Goal: Task Accomplishment & Management: Manage account settings

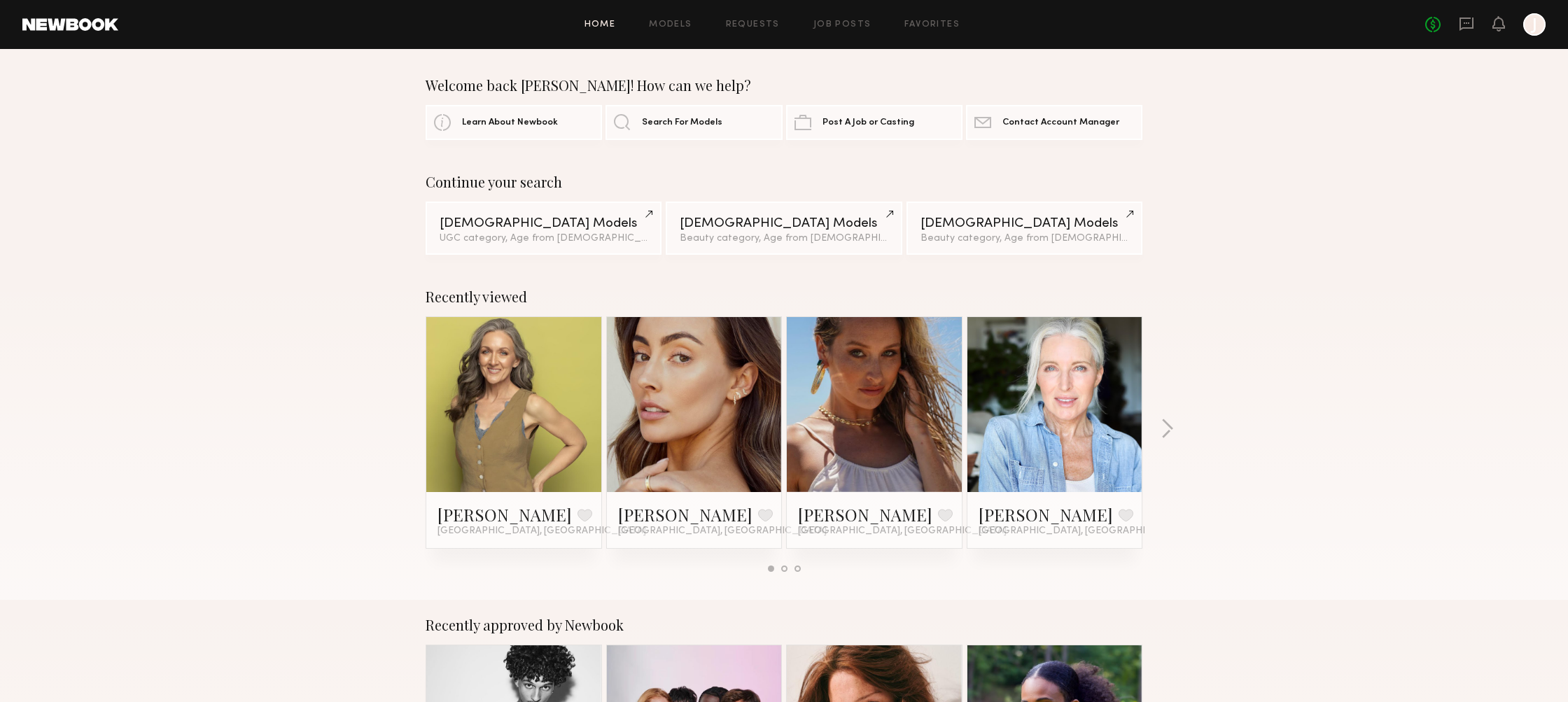
click at [1531, 33] on div at bounding box center [1535, 24] width 23 height 23
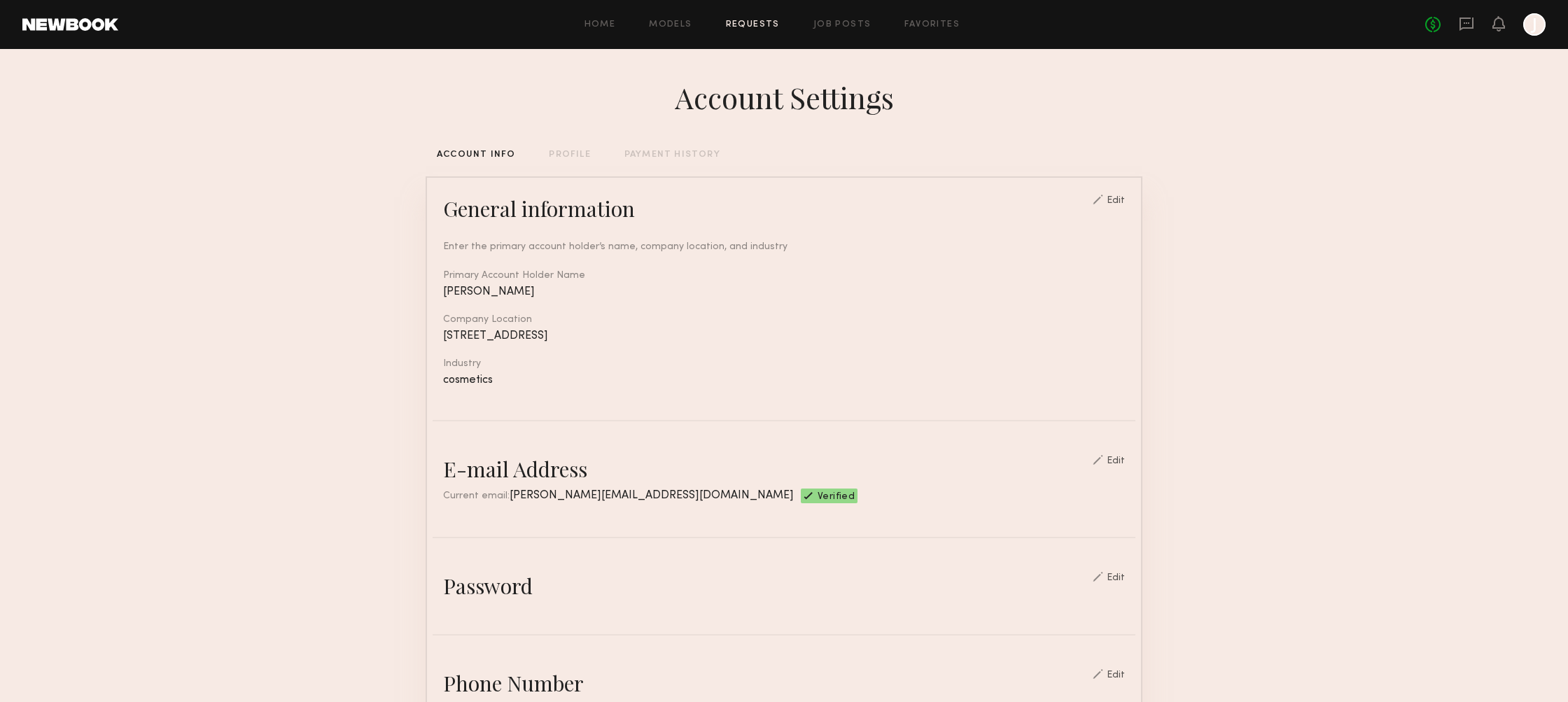
click at [739, 28] on link "Requests" at bounding box center [753, 24] width 54 height 9
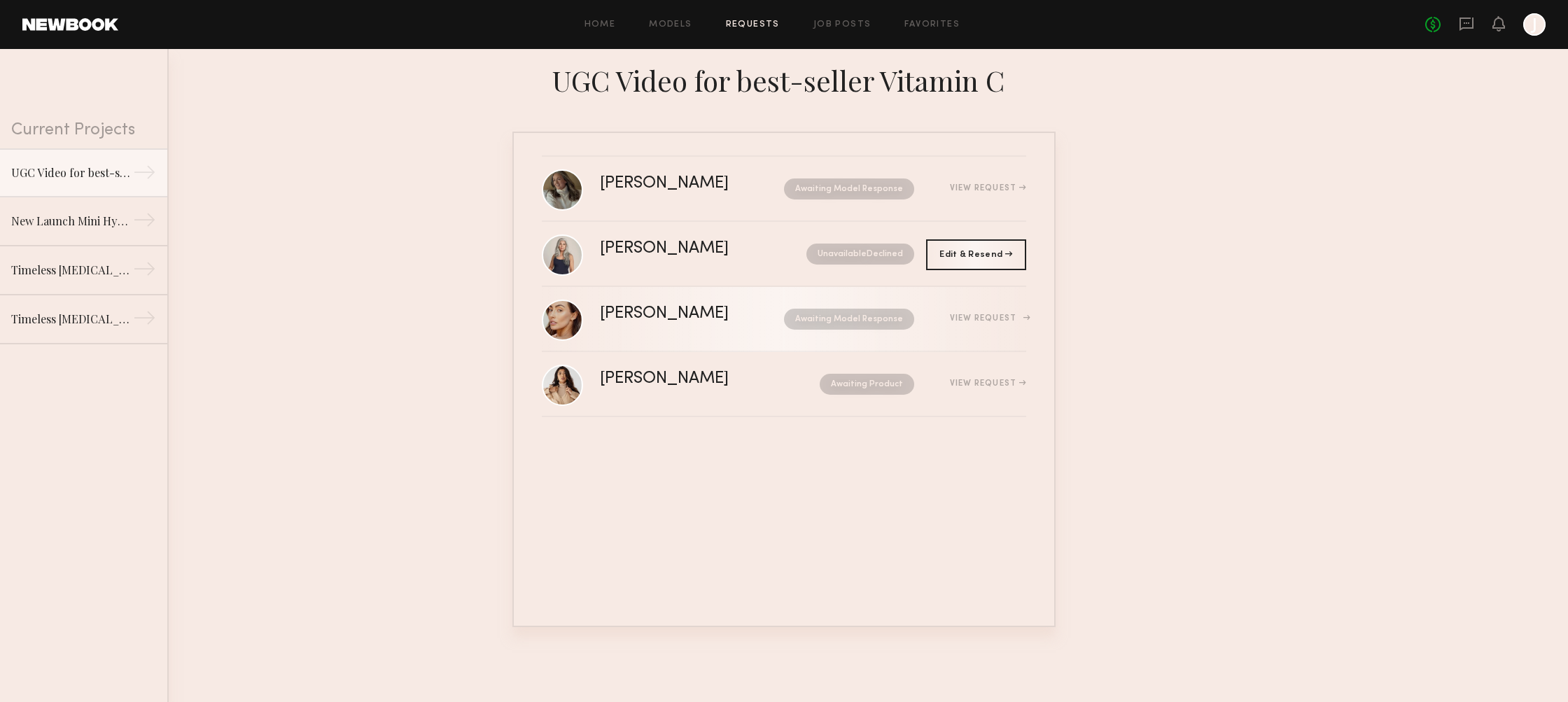
click at [667, 326] on div "[PERSON_NAME] Awaiting Model Response View Request" at bounding box center [813, 319] width 426 height 27
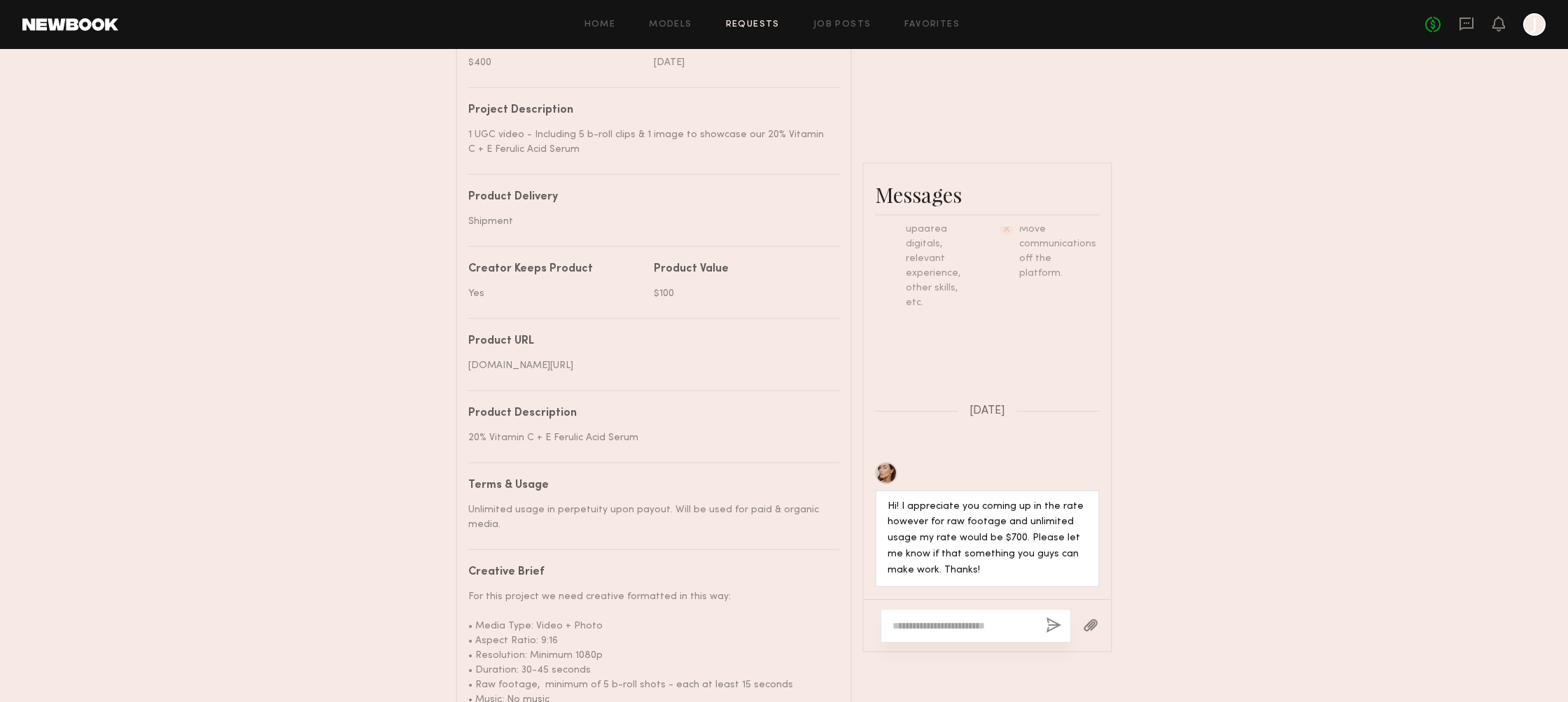
scroll to position [590, 0]
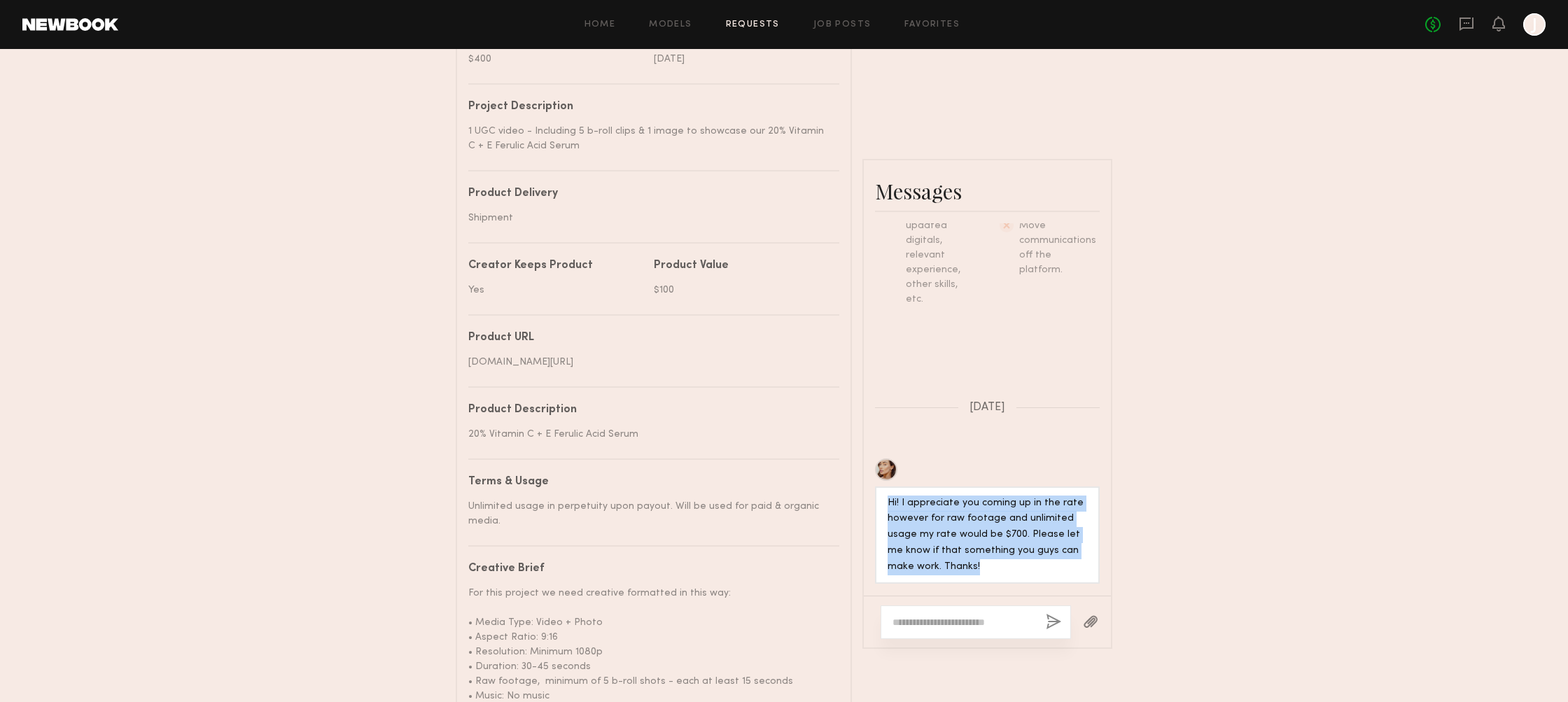
drag, startPoint x: 950, startPoint y: 569, endPoint x: 887, endPoint y: 503, distance: 91.2
click at [888, 503] on div "Hi! I appreciate you coming up in the rate however for raw footage and unlimite…" at bounding box center [987, 535] width 199 height 81
copy div "Hi! I appreciate you coming up in the rate however for raw footage and unlimite…"
